Goal: Task Accomplishment & Management: Manage account settings

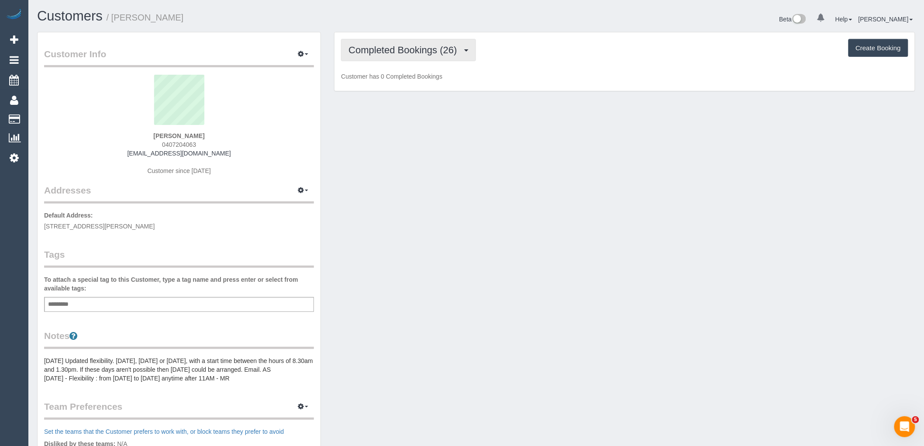
click at [404, 47] on span "Completed Bookings (26)" at bounding box center [405, 50] width 113 height 11
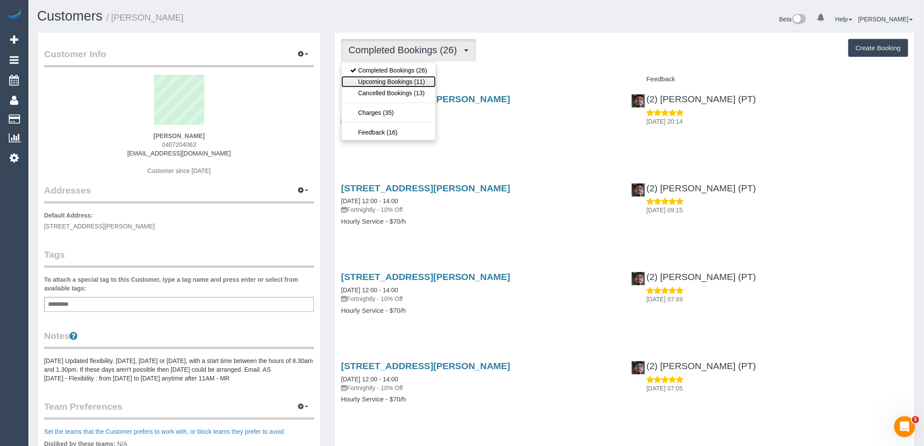
click at [413, 84] on link "Upcoming Bookings (11)" at bounding box center [389, 81] width 94 height 11
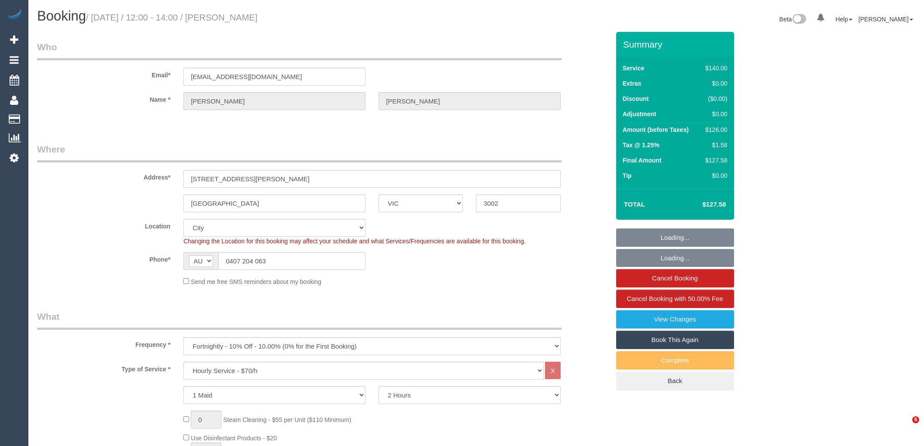
select select "VIC"
select select "string:stripe-pm_1PL3Hn2GScqysDRV0Vhir436"
select select "number:28"
select select "number:14"
select select "number:19"
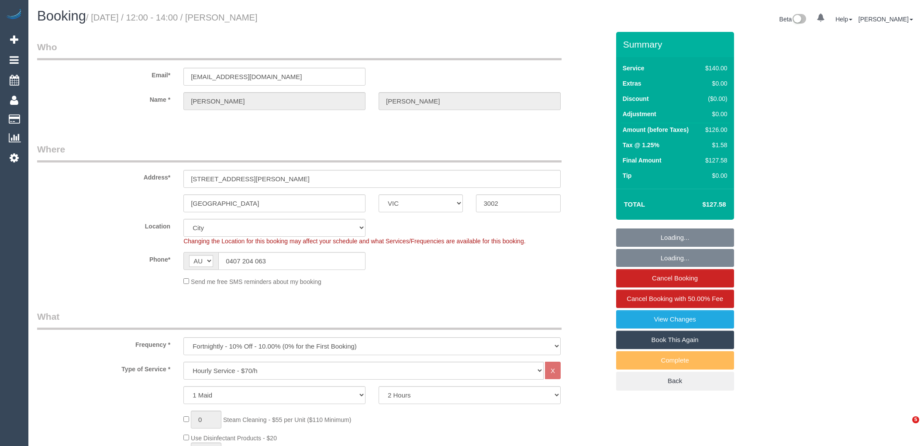
select select "number:36"
select select "number:34"
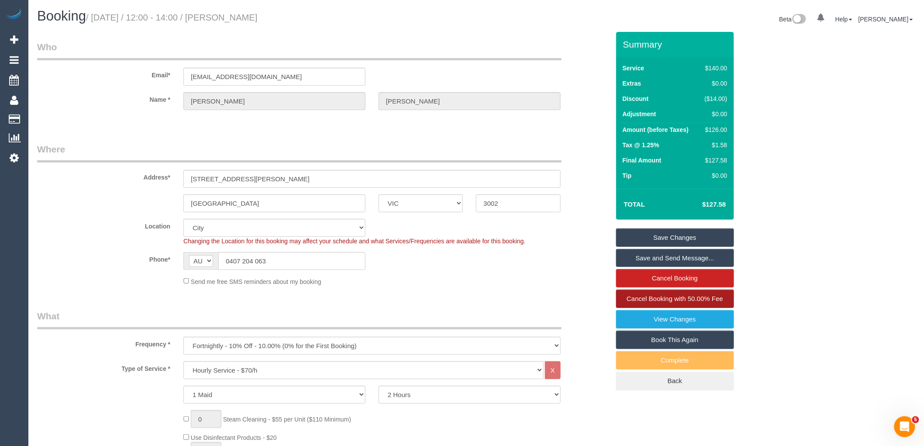
click at [691, 296] on span "Cancel Booking with 50.00% Fee" at bounding box center [675, 298] width 97 height 7
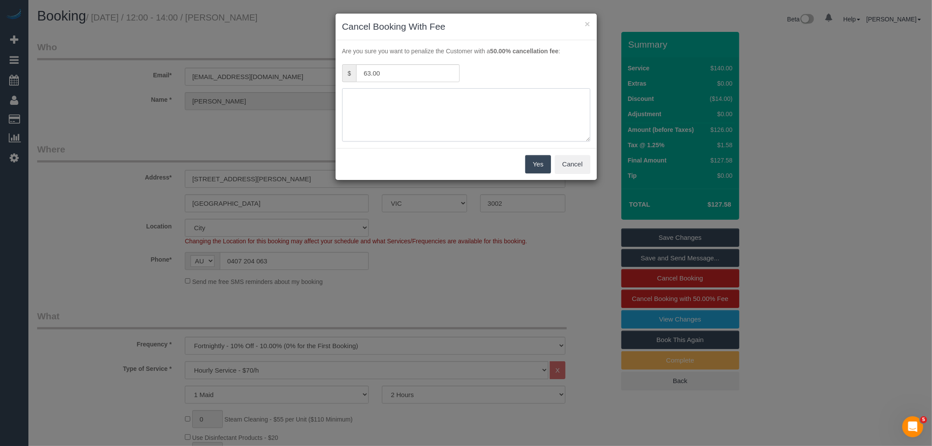
click at [408, 119] on textarea at bounding box center [466, 114] width 248 height 53
type textarea "Service unable to go ahead via email VC"
click at [543, 167] on button "Yes" at bounding box center [537, 164] width 25 height 18
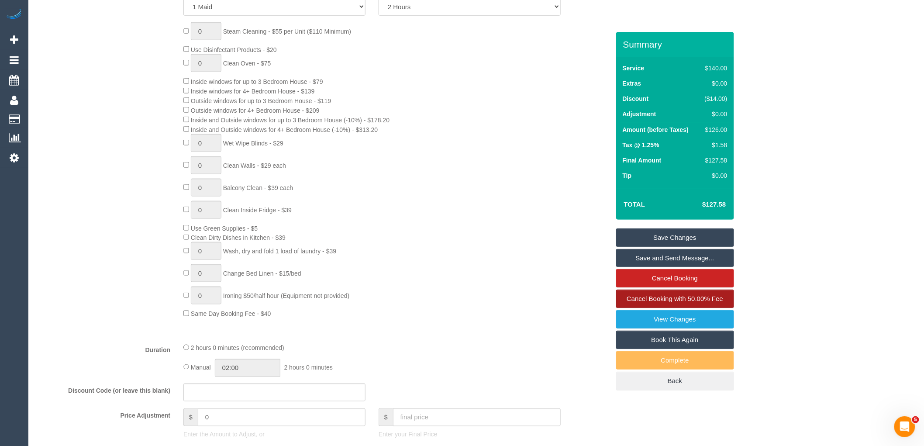
scroll to position [825, 0]
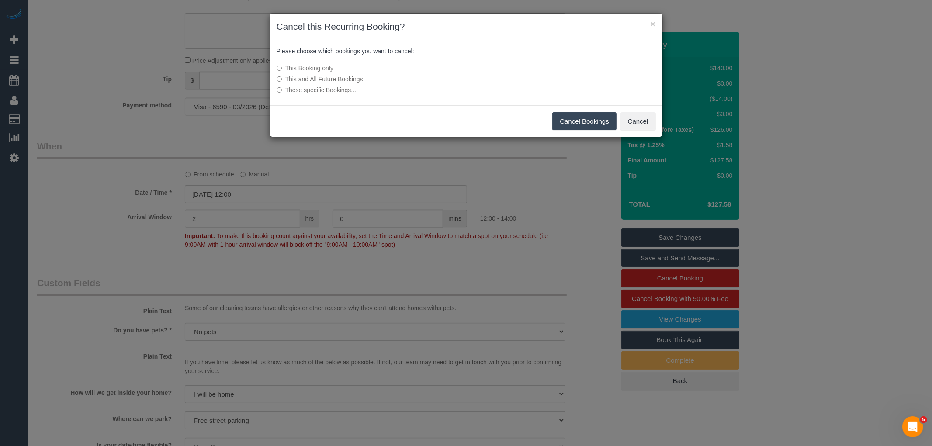
click at [582, 115] on button "Cancel Bookings" at bounding box center [584, 121] width 64 height 18
